Goal: Information Seeking & Learning: Compare options

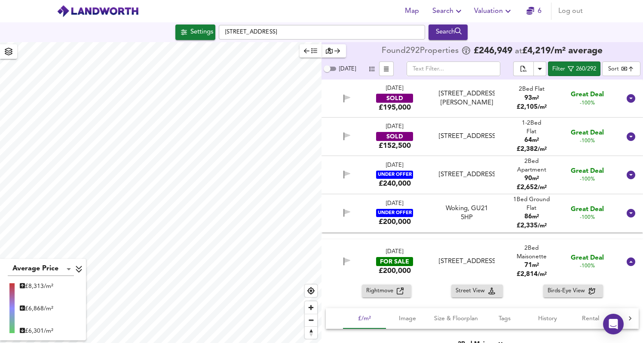
click at [351, 57] on div "Average Price landworth £ 8,313/m² £ 6,868/m² £ 6,301/m² Found 292 Propert ies …" at bounding box center [321, 192] width 643 height 301
click at [333, 99] on div "Average Price landworth £ 8,313/m² £ 6,868/m² £ 6,301/m² Found 292 Propert ies …" at bounding box center [321, 192] width 643 height 301
click at [329, 107] on div "Average Price landworth £ 8,313/m² £ 6,868/m² £ 6,301/m² Found 292 Propert ies …" at bounding box center [321, 192] width 643 height 301
click at [450, 12] on span "Search" at bounding box center [448, 11] width 31 height 12
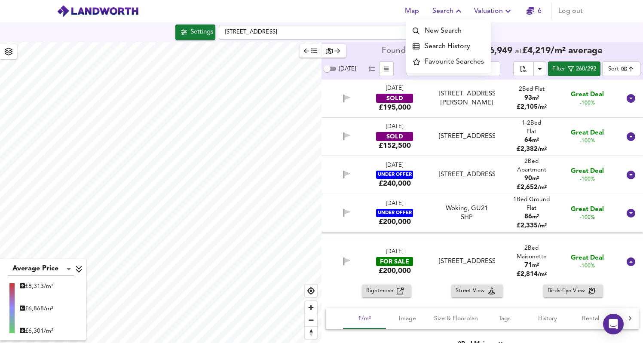
click at [456, 44] on li "Search History" at bounding box center [448, 46] width 85 height 15
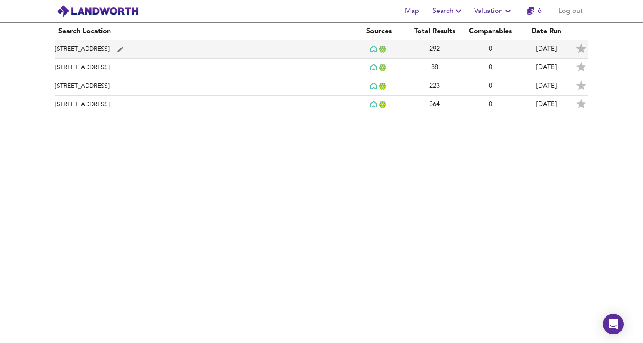
click at [249, 52] on td "[STREET_ADDRESS]" at bounding box center [203, 49] width 296 height 18
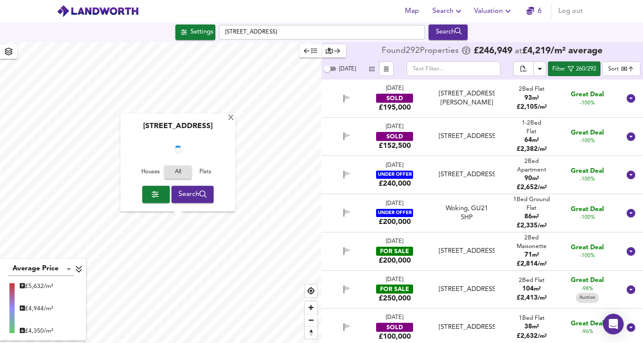
checkbox input "false"
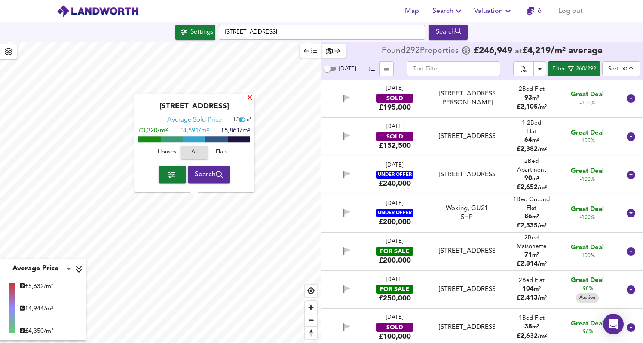
click at [251, 98] on div "X" at bounding box center [249, 99] width 7 height 8
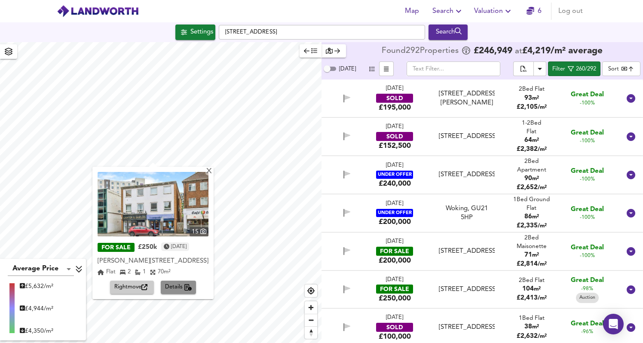
click at [185, 287] on span "Details" at bounding box center [178, 288] width 27 height 10
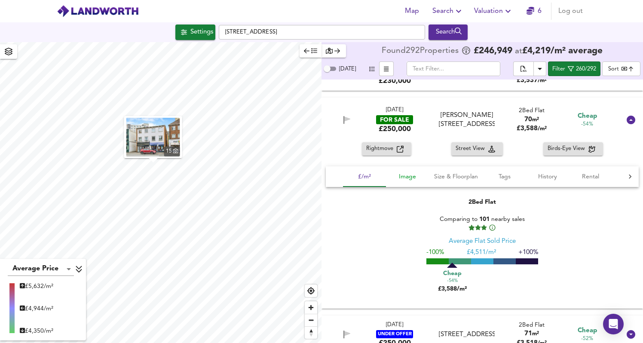
scroll to position [954, 0]
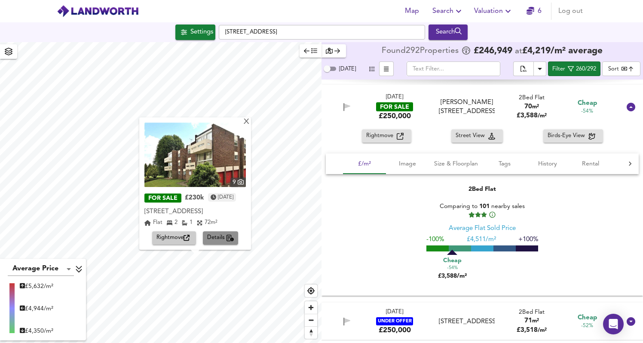
click at [219, 240] on span "Details" at bounding box center [220, 239] width 27 height 10
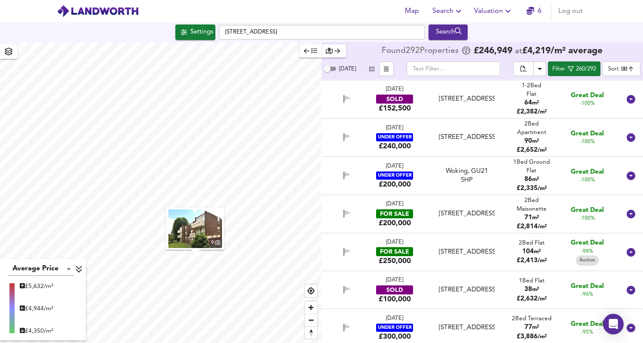
scroll to position [0, 0]
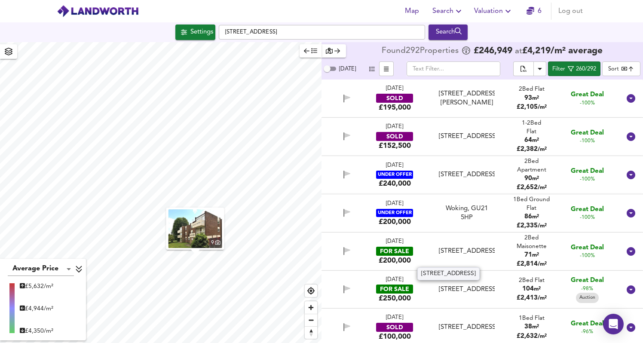
click at [468, 248] on div "[STREET_ADDRESS]" at bounding box center [466, 251] width 55 height 9
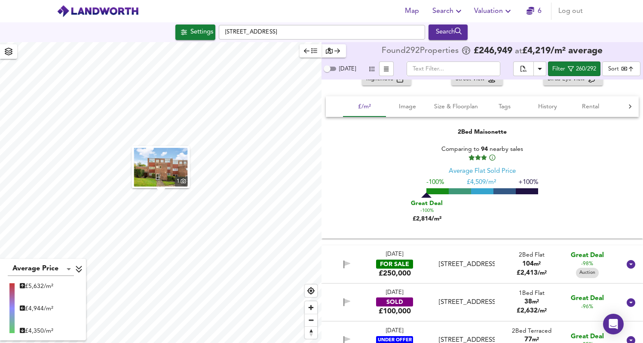
scroll to position [213, 0]
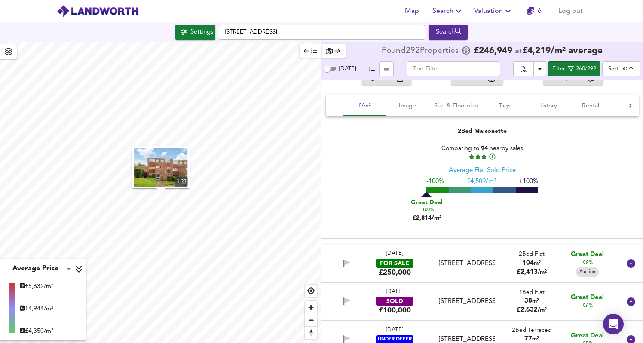
click at [481, 265] on div "[STREET_ADDRESS]" at bounding box center [466, 263] width 55 height 9
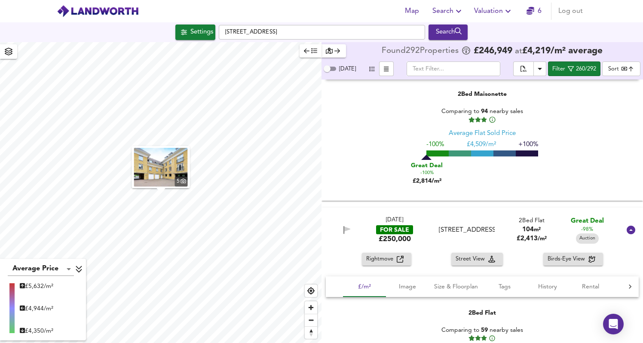
scroll to position [0, 0]
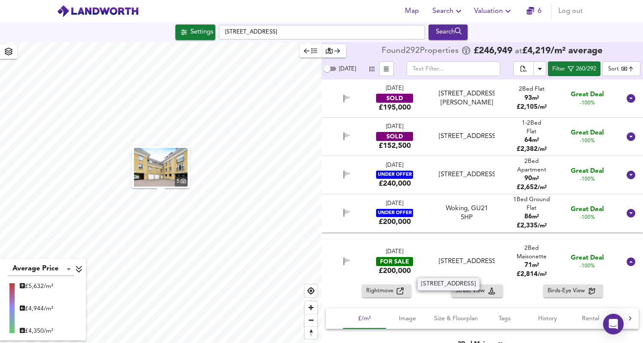
click at [478, 258] on div "[STREET_ADDRESS]" at bounding box center [466, 261] width 55 height 9
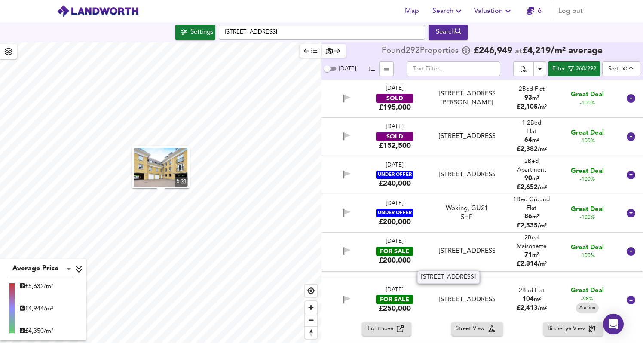
click at [478, 256] on div "[STREET_ADDRESS]" at bounding box center [466, 251] width 55 height 9
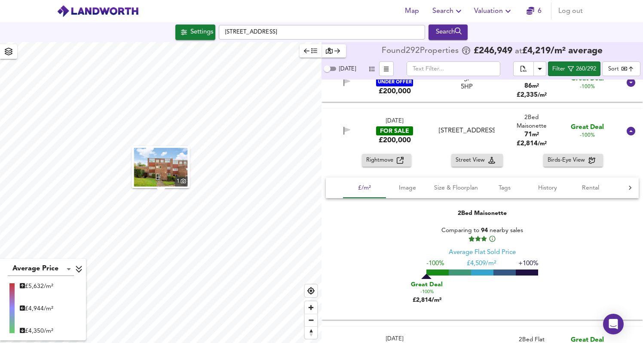
scroll to position [127, 0]
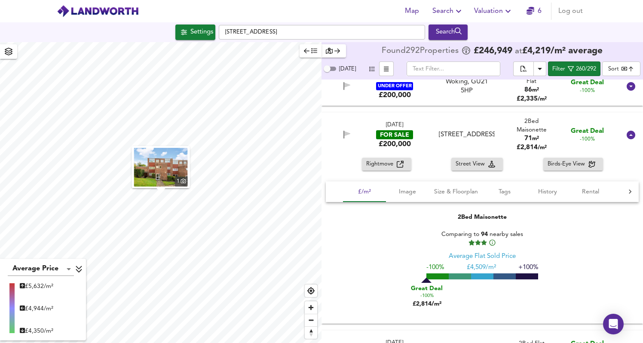
click at [387, 154] on div "[DATE] FOR SALE £200,000 [STREET_ADDRESS] 2 Bed Maisonette 71 m² £ 2,814 / m² G…" at bounding box center [483, 135] width 322 height 45
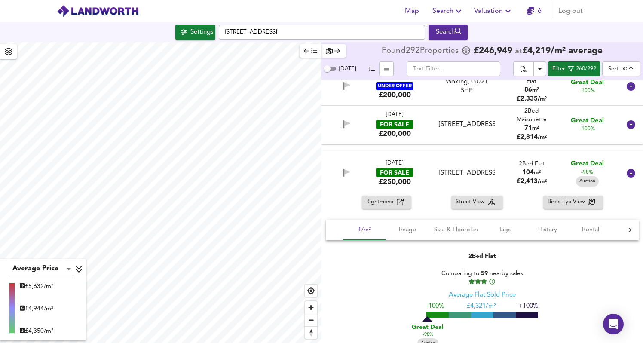
click at [387, 164] on div "[DATE]" at bounding box center [394, 164] width 17 height 8
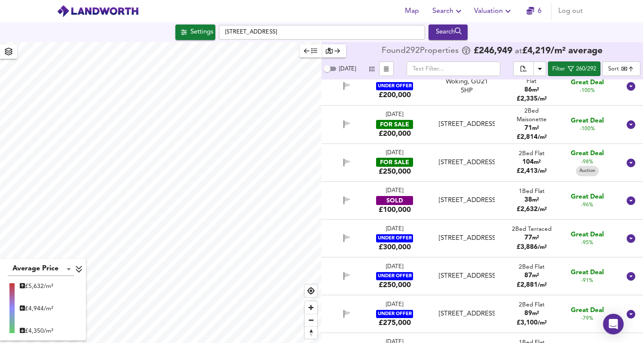
click at [390, 136] on div "£200,000" at bounding box center [395, 133] width 32 height 9
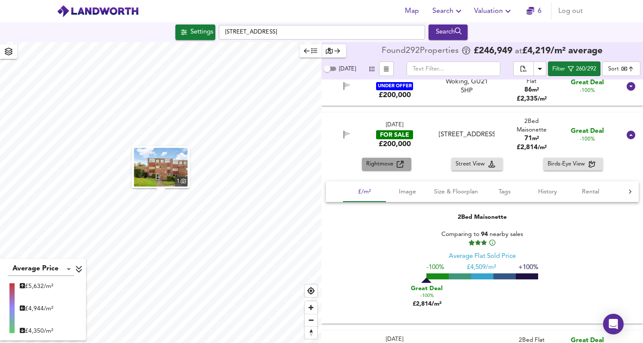
click at [394, 162] on span "Rightmove" at bounding box center [381, 165] width 31 height 10
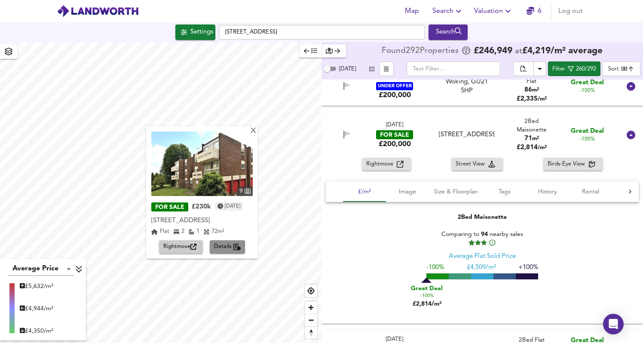
click at [225, 252] on button "Details" at bounding box center [228, 246] width 36 height 13
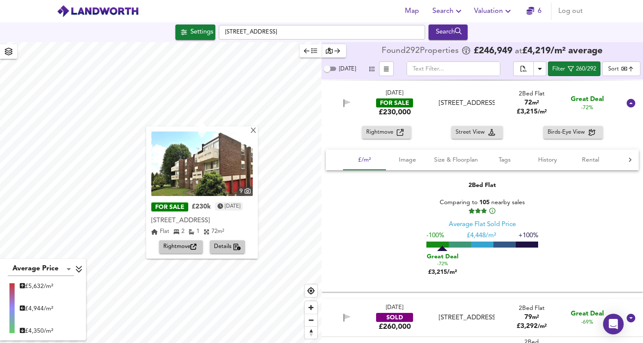
scroll to position [651, 0]
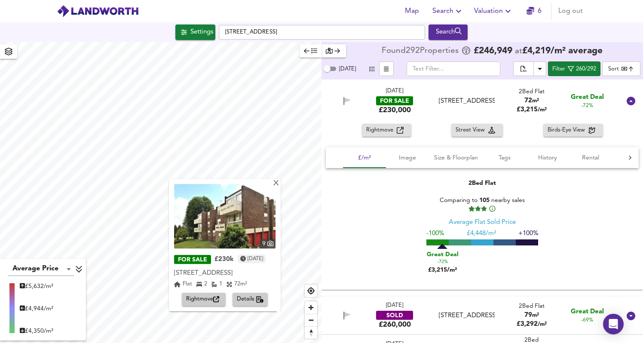
click at [266, 246] on div "X 9 FOR SALE £230k [DATE] [STREET_ADDRESS] 2 1 72 m² Rightmove Details" at bounding box center [161, 192] width 322 height 301
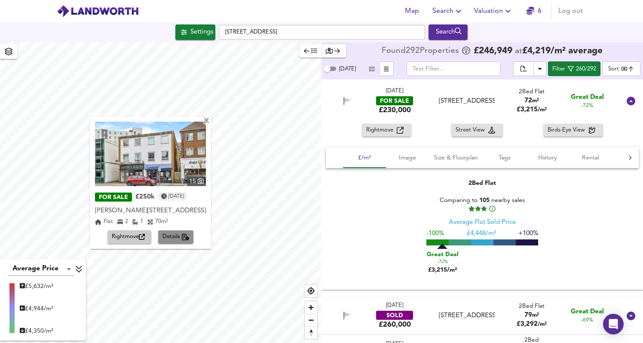
click at [185, 238] on icon "button" at bounding box center [186, 237] width 8 height 7
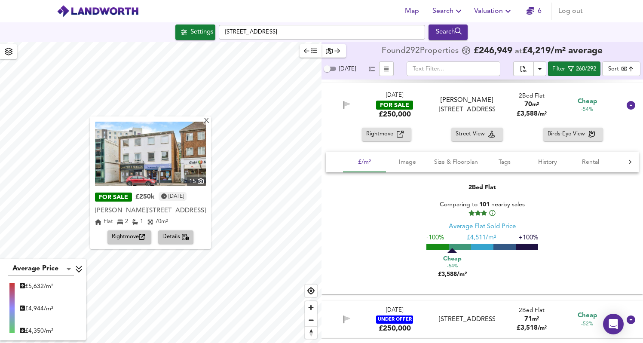
scroll to position [1334, 0]
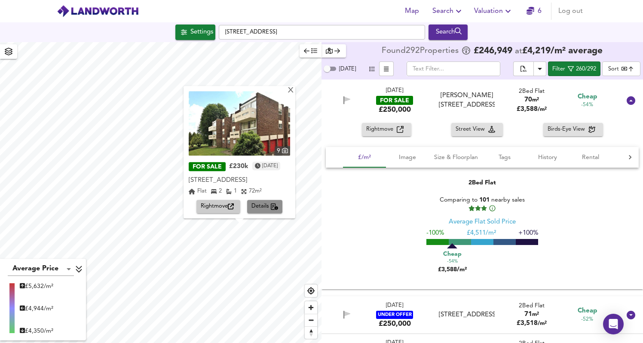
click at [256, 209] on span "Details" at bounding box center [265, 207] width 27 height 10
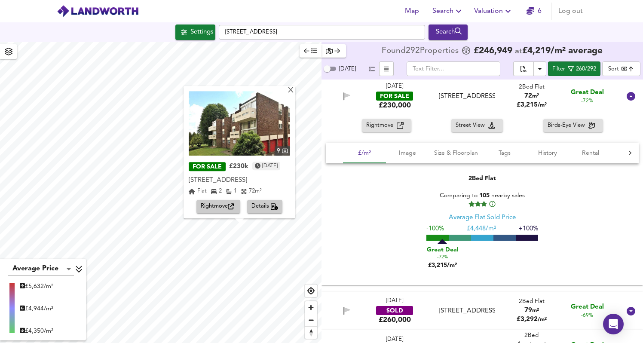
scroll to position [651, 0]
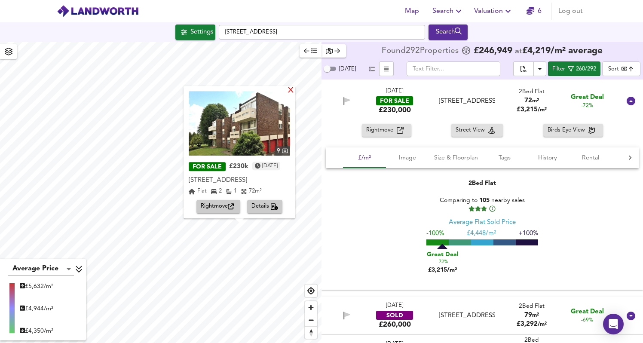
click at [291, 91] on div "X" at bounding box center [290, 91] width 7 height 8
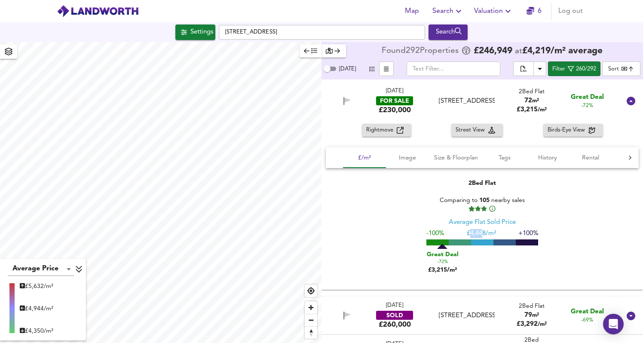
drag, startPoint x: 469, startPoint y: 236, endPoint x: 482, endPoint y: 236, distance: 12.9
click at [482, 236] on span "£ 4,448/m²" at bounding box center [481, 234] width 29 height 6
drag, startPoint x: 484, startPoint y: 234, endPoint x: 469, endPoint y: 235, distance: 15.5
click at [469, 235] on span "£ 4,448/m²" at bounding box center [481, 234] width 29 height 6
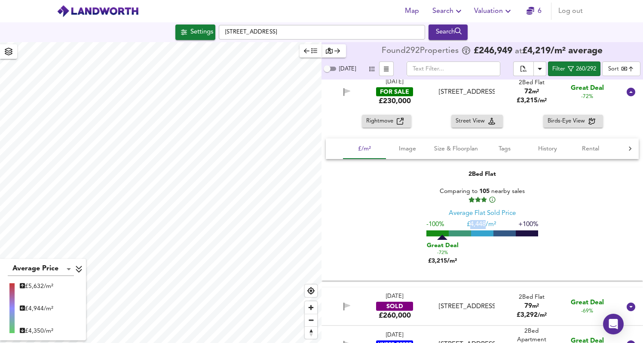
scroll to position [659, 0]
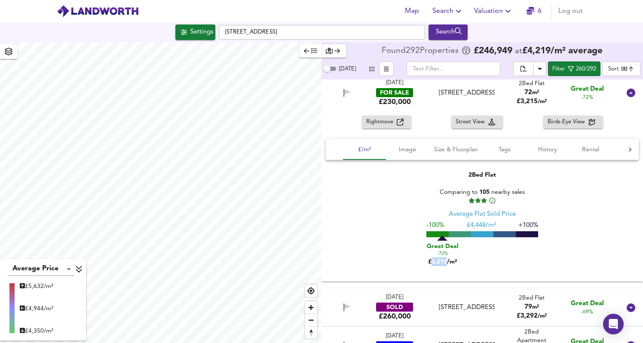
drag, startPoint x: 431, startPoint y: 262, endPoint x: 445, endPoint y: 262, distance: 14.2
click at [445, 262] on div "Great Deal -72% £3,215/m²" at bounding box center [443, 253] width 43 height 25
copy div "3,215"
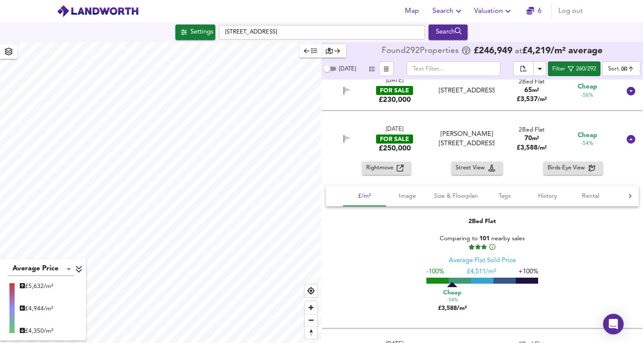
scroll to position [1292, 0]
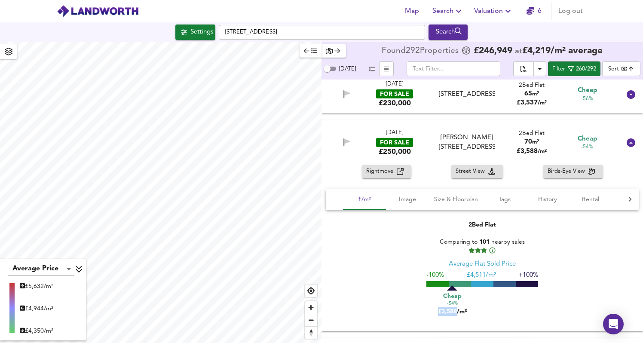
drag, startPoint x: 456, startPoint y: 310, endPoint x: 435, endPoint y: 311, distance: 20.7
click at [435, 311] on div "Cheap -54% £3,588/m²" at bounding box center [452, 302] width 43 height 25
copy div "£3,588"
drag, startPoint x: 483, startPoint y: 276, endPoint x: 469, endPoint y: 277, distance: 13.4
click at [469, 277] on span "£ 4,511/m²" at bounding box center [481, 275] width 29 height 6
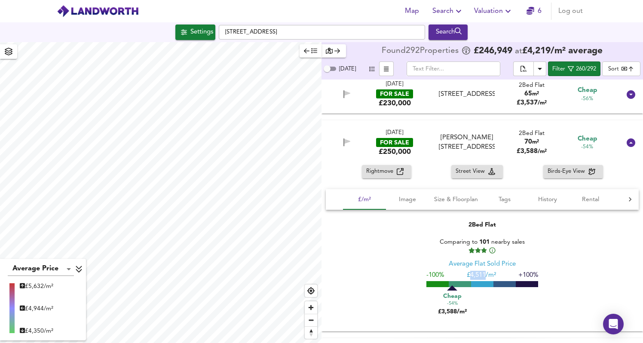
copy span "4,511"
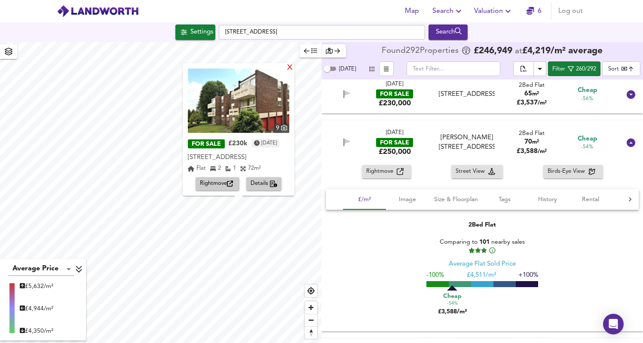
click at [294, 67] on div "X" at bounding box center [289, 68] width 7 height 8
